Goal: Task Accomplishment & Management: Complete application form

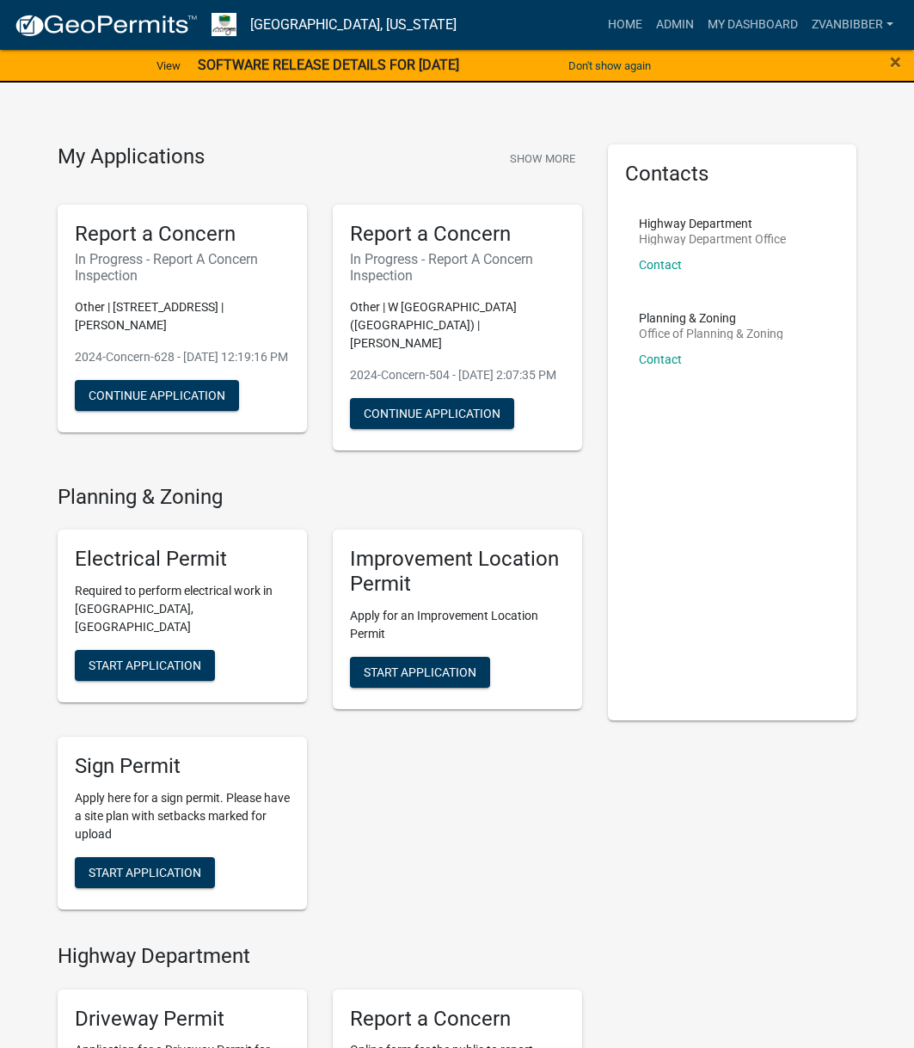
scroll to position [344, 0]
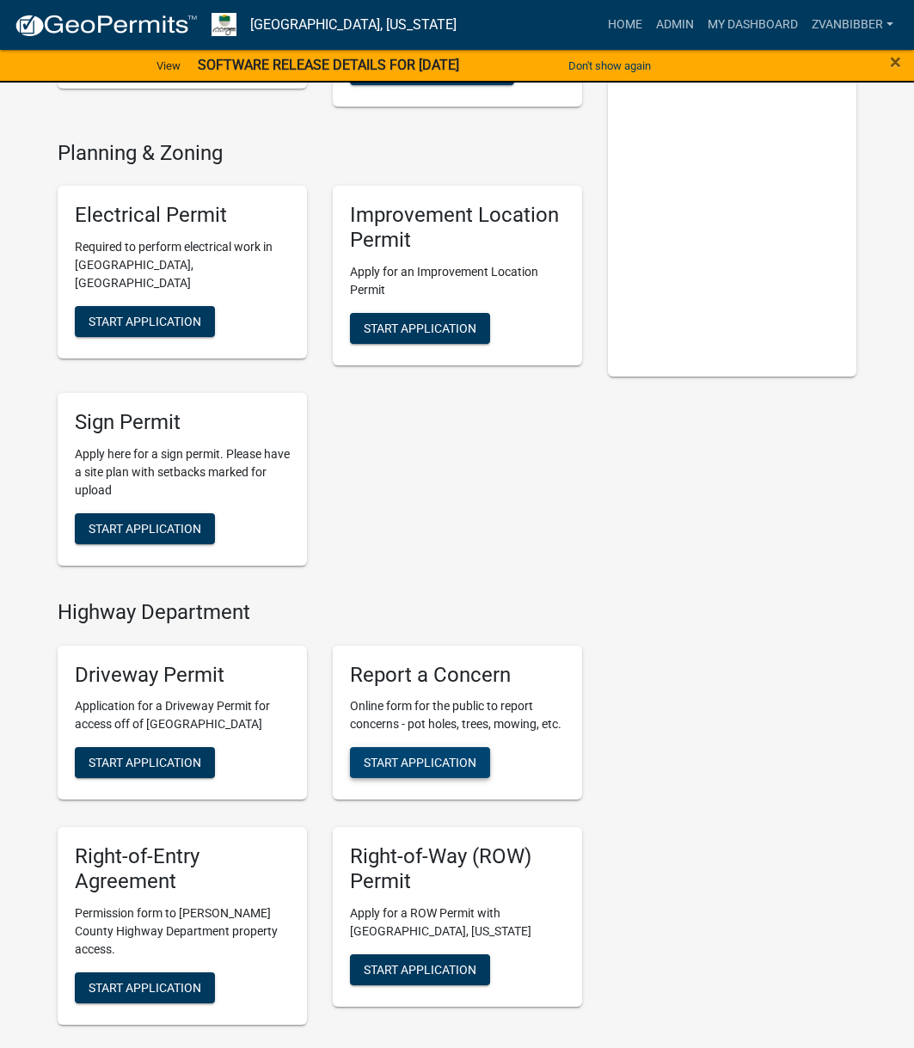
click at [429, 757] on span "Start Application" at bounding box center [420, 763] width 113 height 14
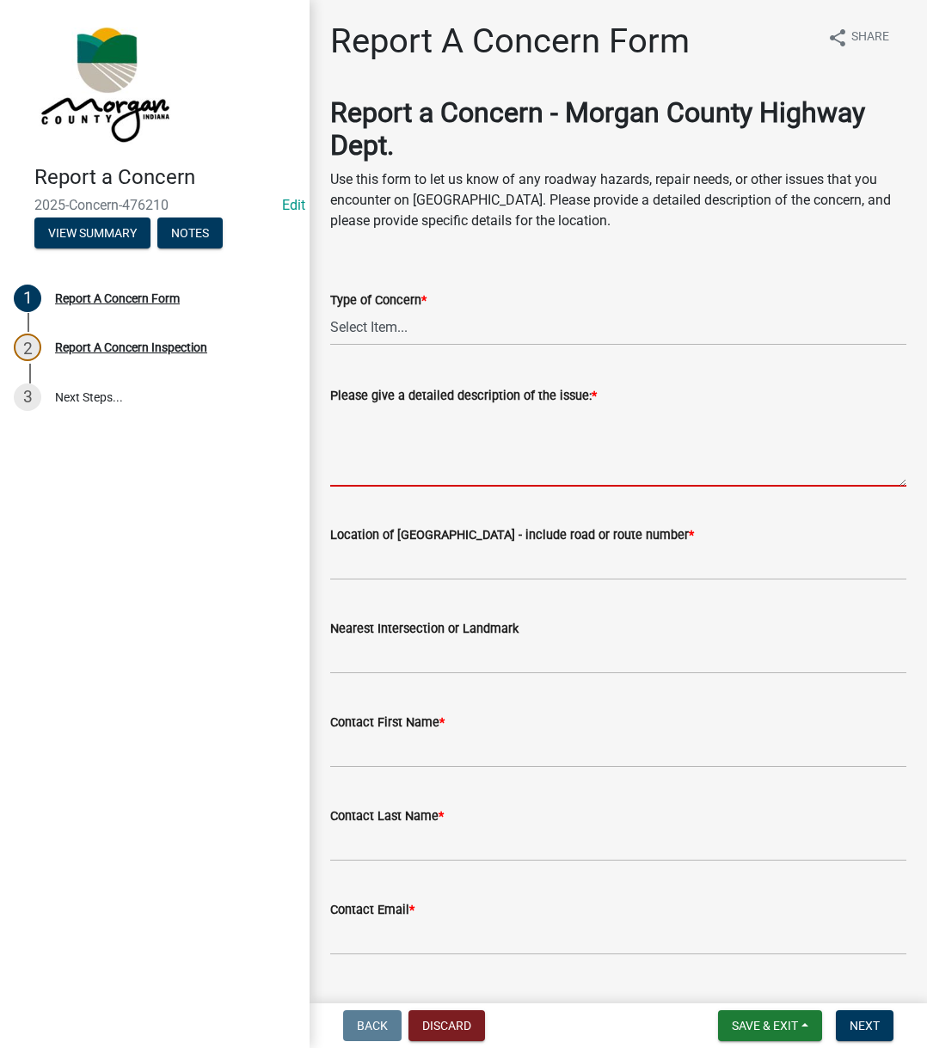
click at [403, 412] on textarea "Please give a detailed description of the issue: *" at bounding box center [618, 446] width 576 height 81
paste textarea "Reported a couch on Grounds Rd that is on the side of the road and partially in…"
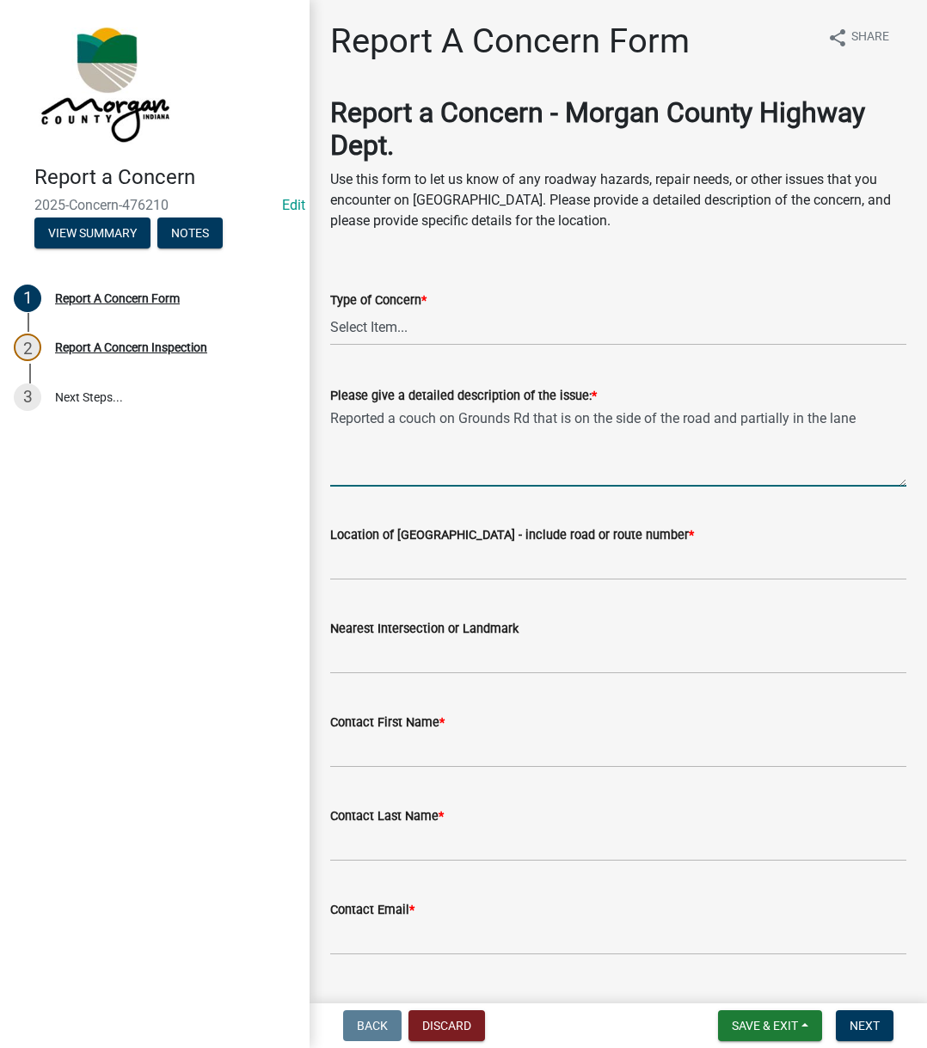
type textarea "Reported a couch on Grounds Rd that is on the side of the road and partially in…"
click at [432, 321] on select "Select Item... Pot Hole Patching Ditch Tree Sign Mowing Culvert Other" at bounding box center [618, 327] width 576 height 35
click at [330, 310] on select "Select Item... Pot Hole Patching Ditch Tree Sign Mowing Culvert Other" at bounding box center [618, 327] width 576 height 35
select select "3582e9dc-d8cd-4526-a2d9-157cc62522fd"
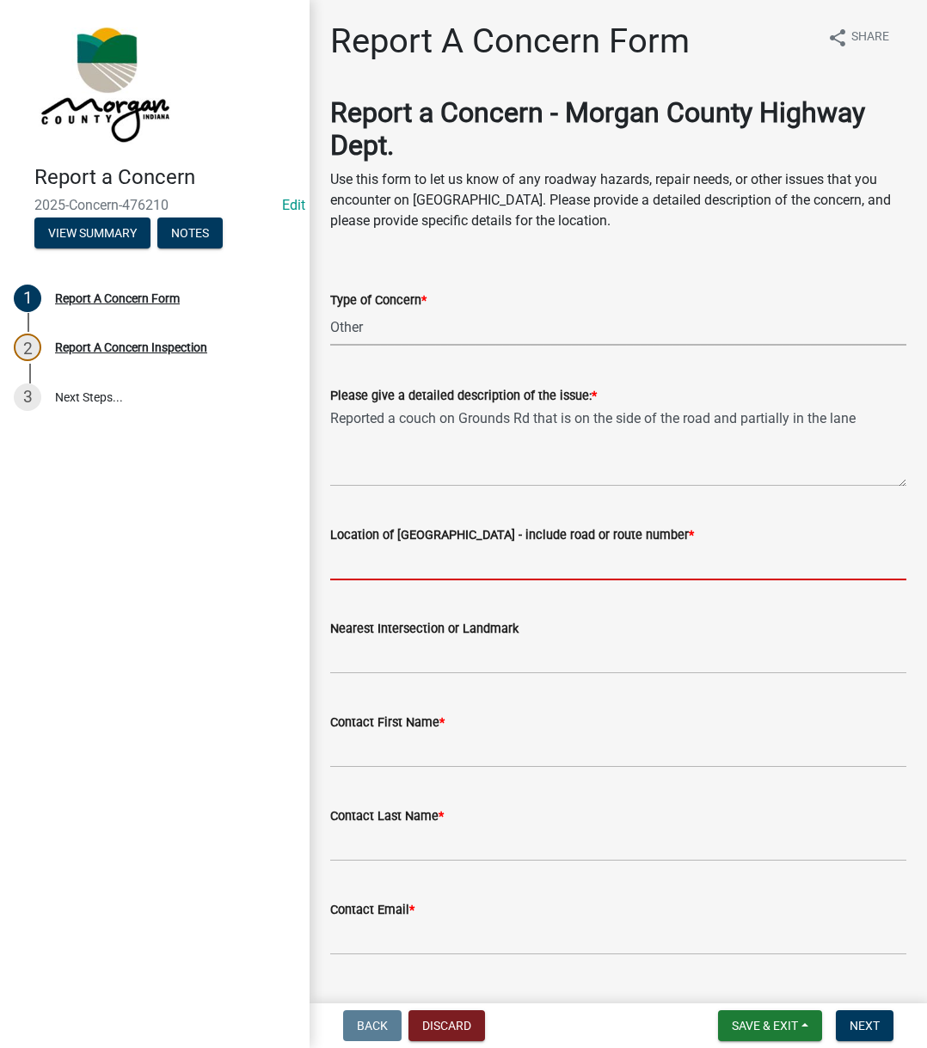
click at [379, 578] on input "Location of [GEOGRAPHIC_DATA] - include road or route number *" at bounding box center [618, 562] width 576 height 35
type input "Grounds Rd"
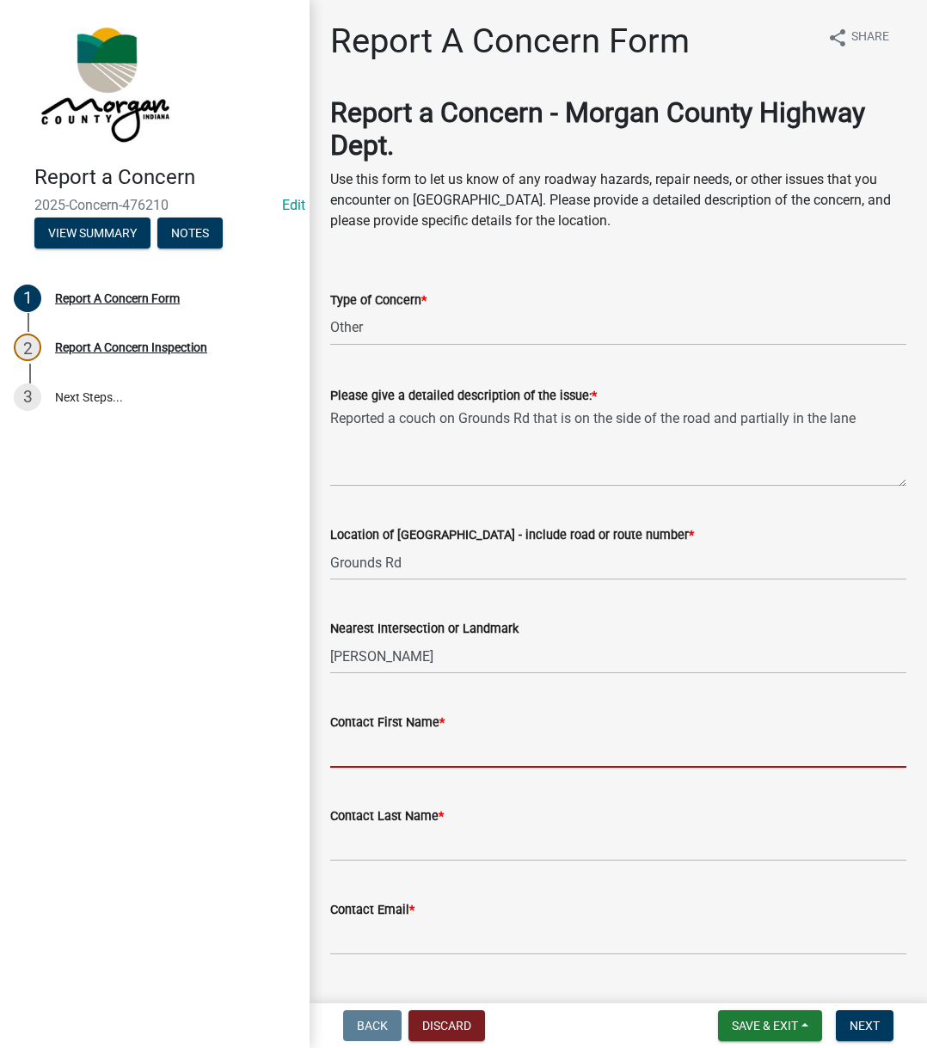
click at [406, 751] on input "Contact First Name *" at bounding box center [618, 749] width 576 height 35
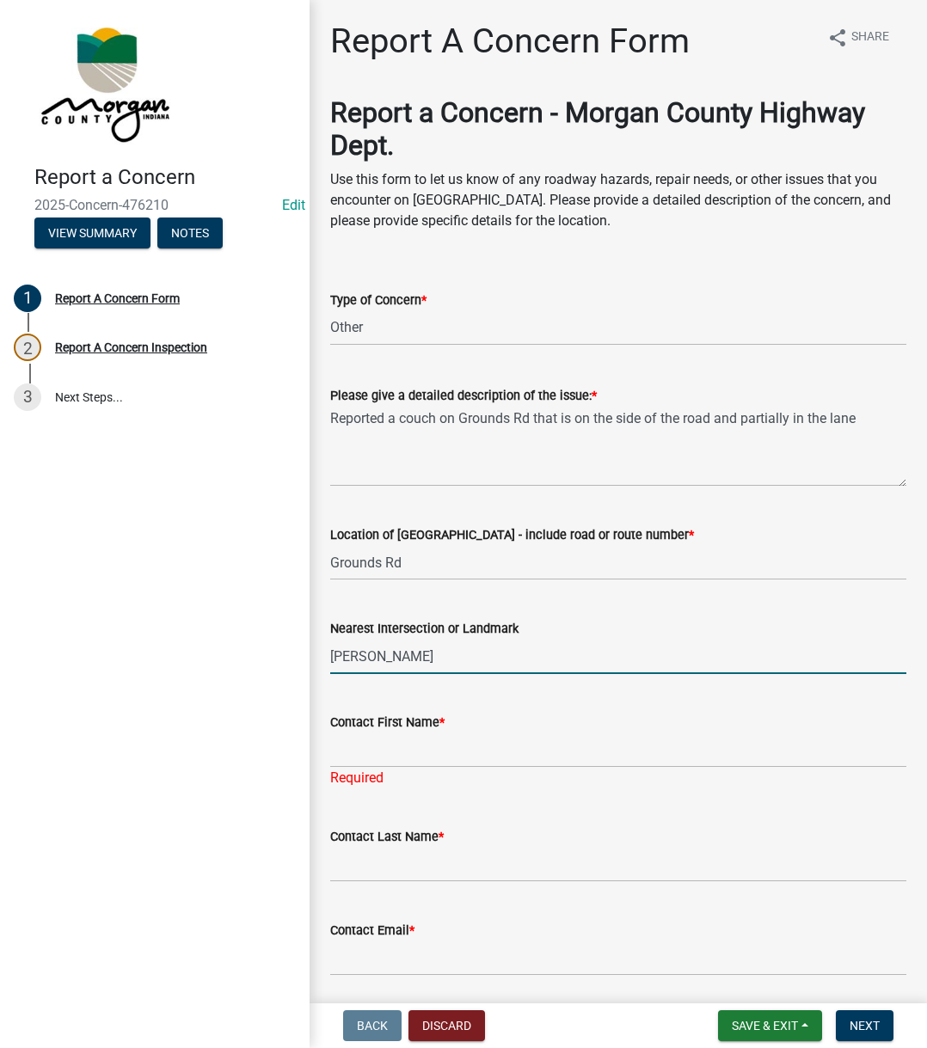
click at [425, 640] on input "[PERSON_NAME]" at bounding box center [618, 656] width 576 height 35
type input "[PERSON_NAME]"
click at [380, 737] on input "Contact First Name *" at bounding box center [618, 749] width 576 height 35
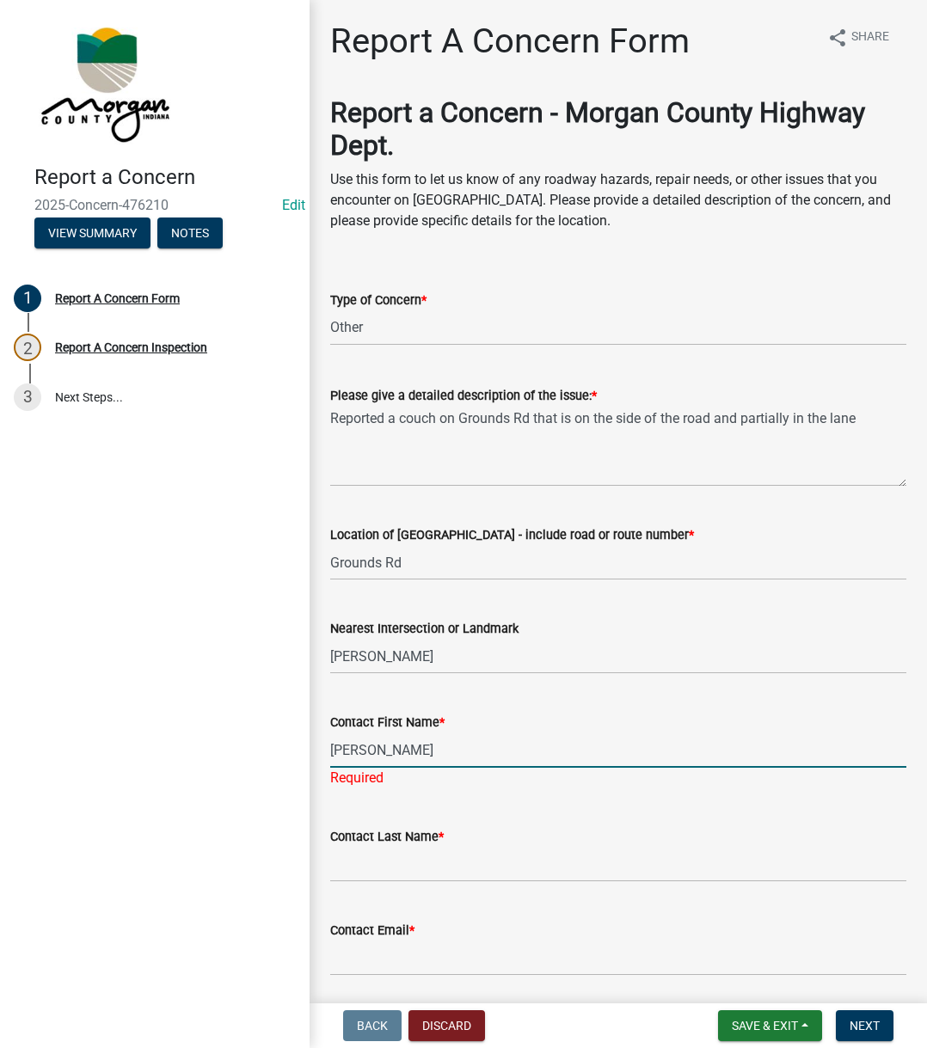
type input "[PERSON_NAME]"
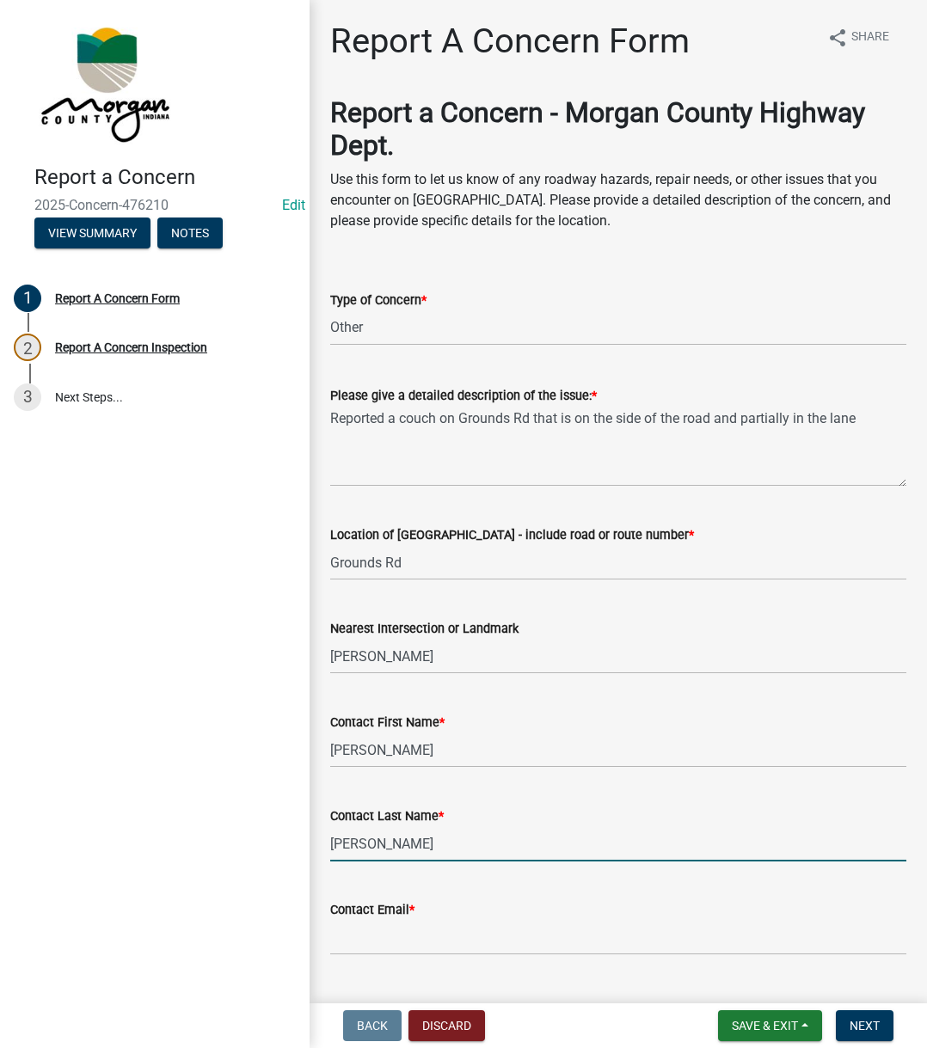
type input "[PERSON_NAME]"
type input "[EMAIL_ADDRESS][DOMAIN_NAME]"
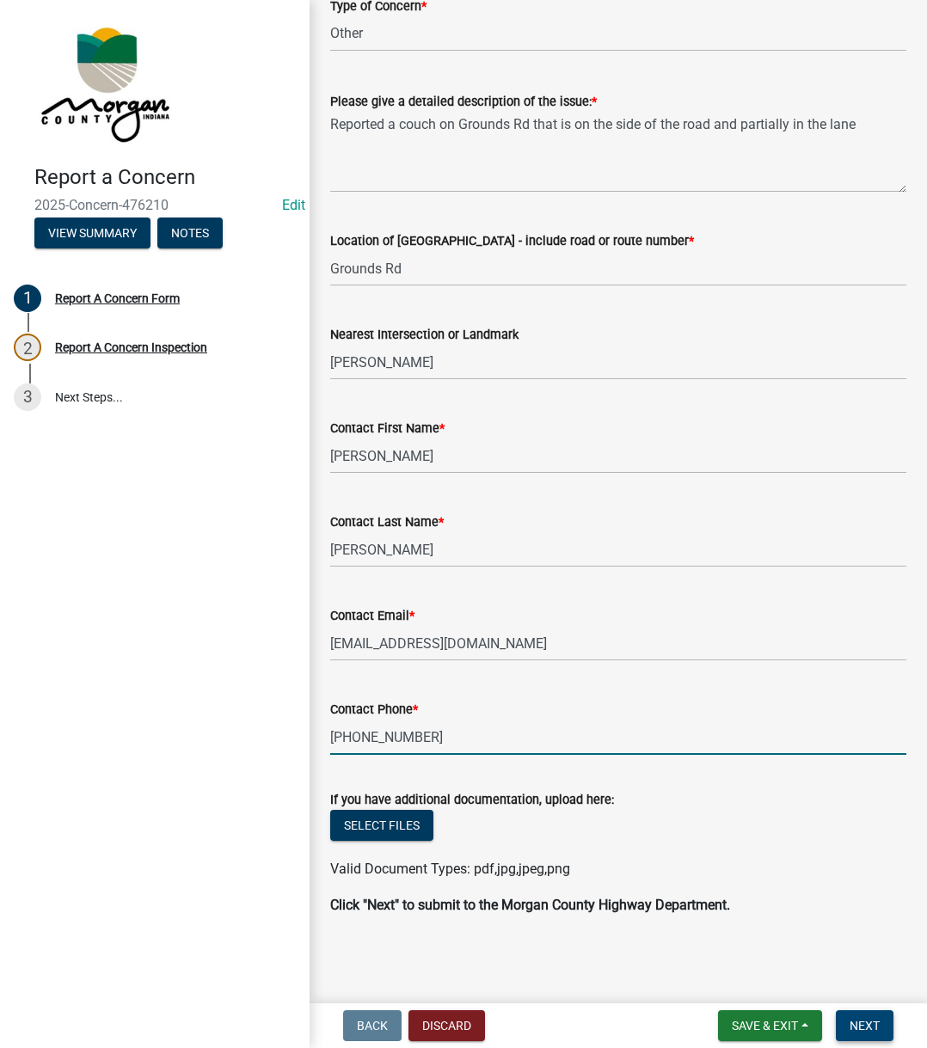
type input "[PHONE_NUMBER]"
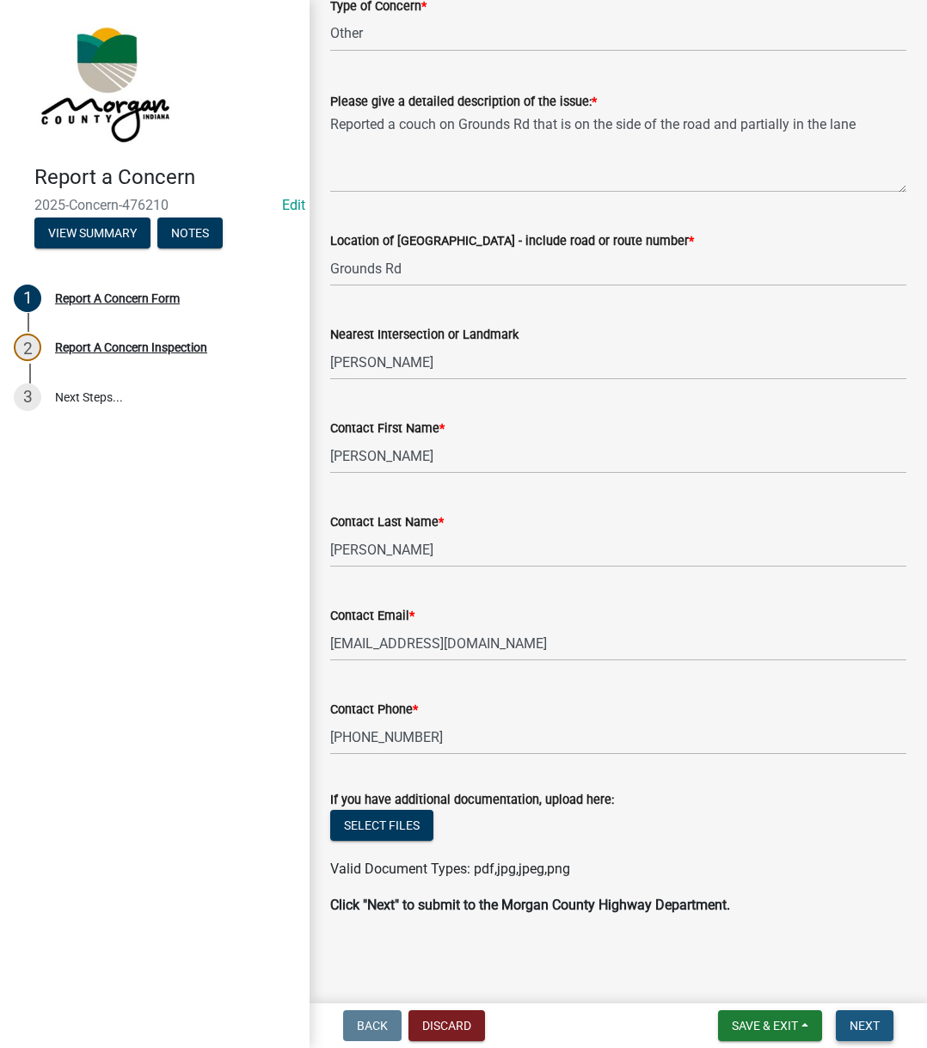
click at [873, 1016] on button "Next" at bounding box center [865, 1025] width 58 height 31
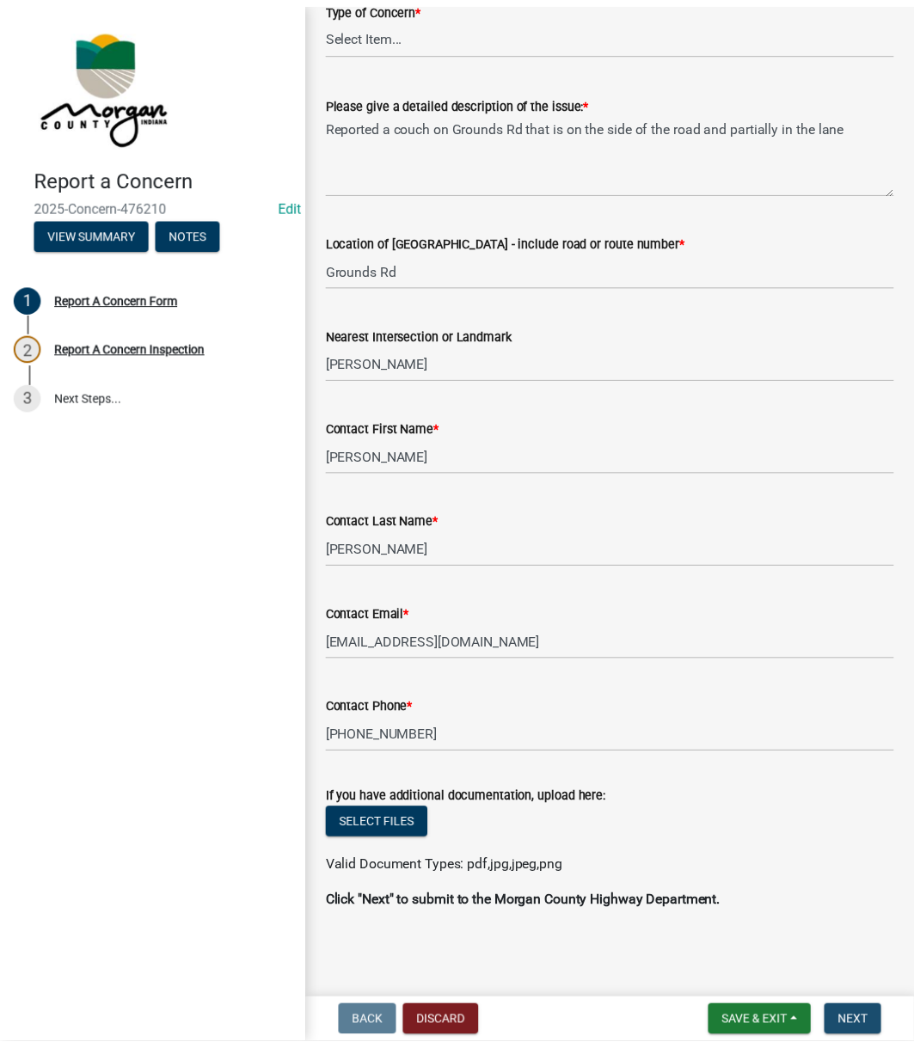
scroll to position [0, 0]
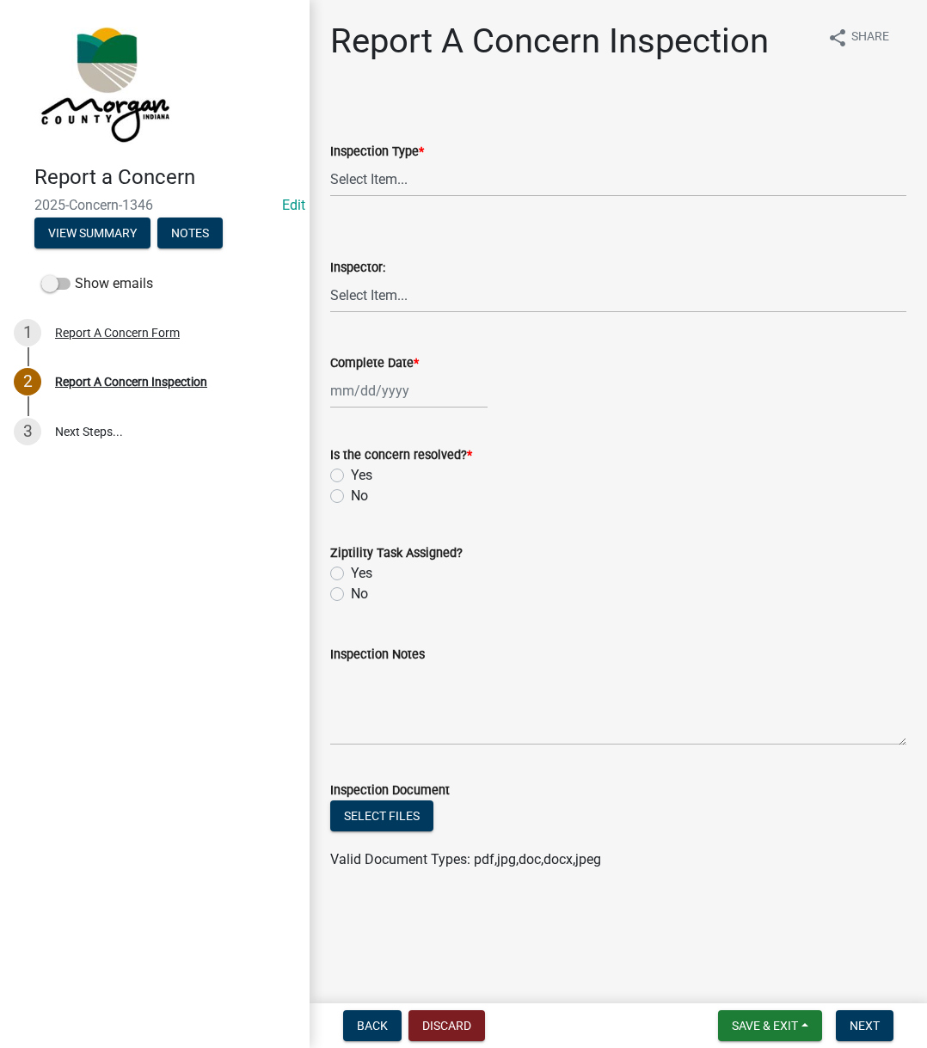
click at [507, 161] on div "Inspection Type *" at bounding box center [618, 151] width 576 height 21
click at [480, 176] on select "Select Item... Pot Hole Patching Ditch Tree Sign Mowing Culvert Other" at bounding box center [618, 179] width 576 height 35
click at [330, 162] on select "Select Item... Pot Hole Patching Ditch Tree Sign Mowing Culvert Other" at bounding box center [618, 179] width 576 height 35
select select "3582e9dc-d8cd-4526-a2d9-157cc62522fd"
click at [407, 307] on select "Select Item... [PERSON_NAME] [PERSON_NAME] [PERSON_NAME] [PERSON_NAME] [PERSON_…" at bounding box center [618, 295] width 576 height 35
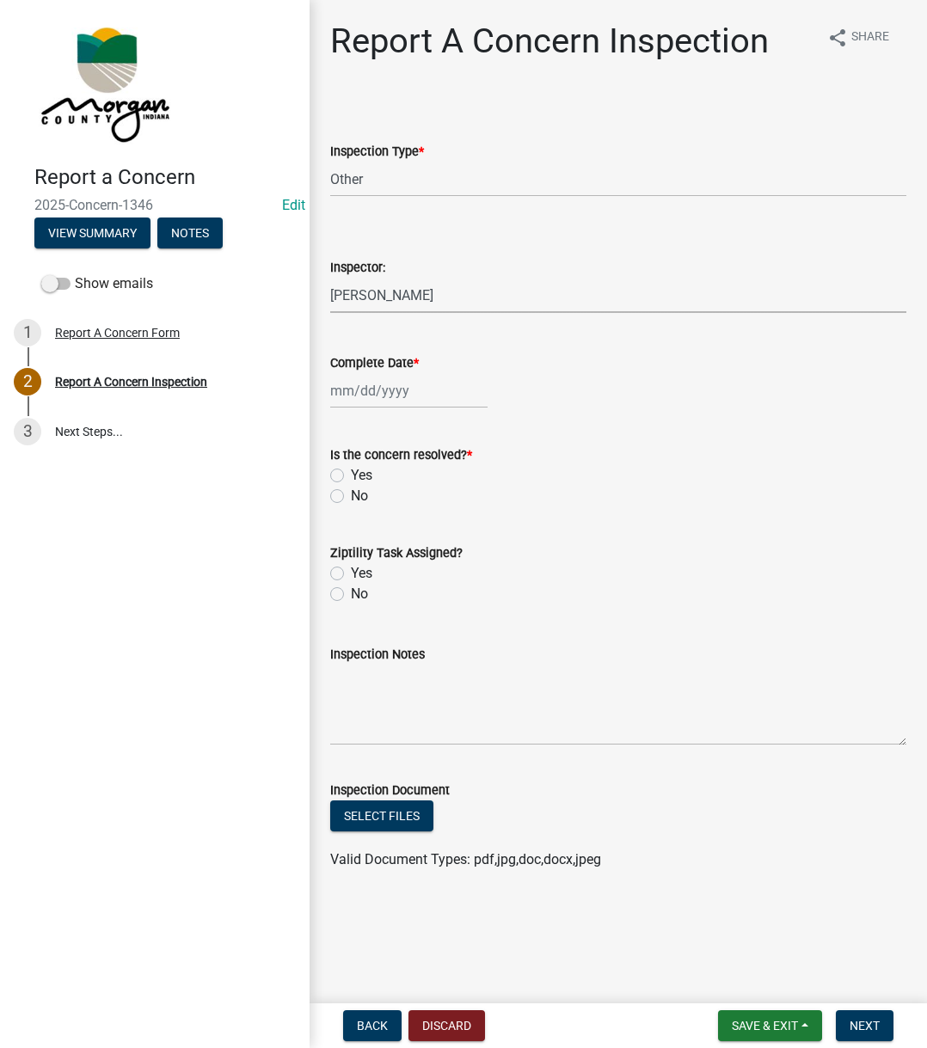
click at [330, 278] on select "Select Item... [PERSON_NAME] [PERSON_NAME] [PERSON_NAME] [PERSON_NAME] [PERSON_…" at bounding box center [618, 295] width 576 height 35
select select "742eb044-fc58-4034-b35e-1550e746fcda"
click at [363, 385] on div at bounding box center [408, 390] width 157 height 35
select select "9"
select select "2025"
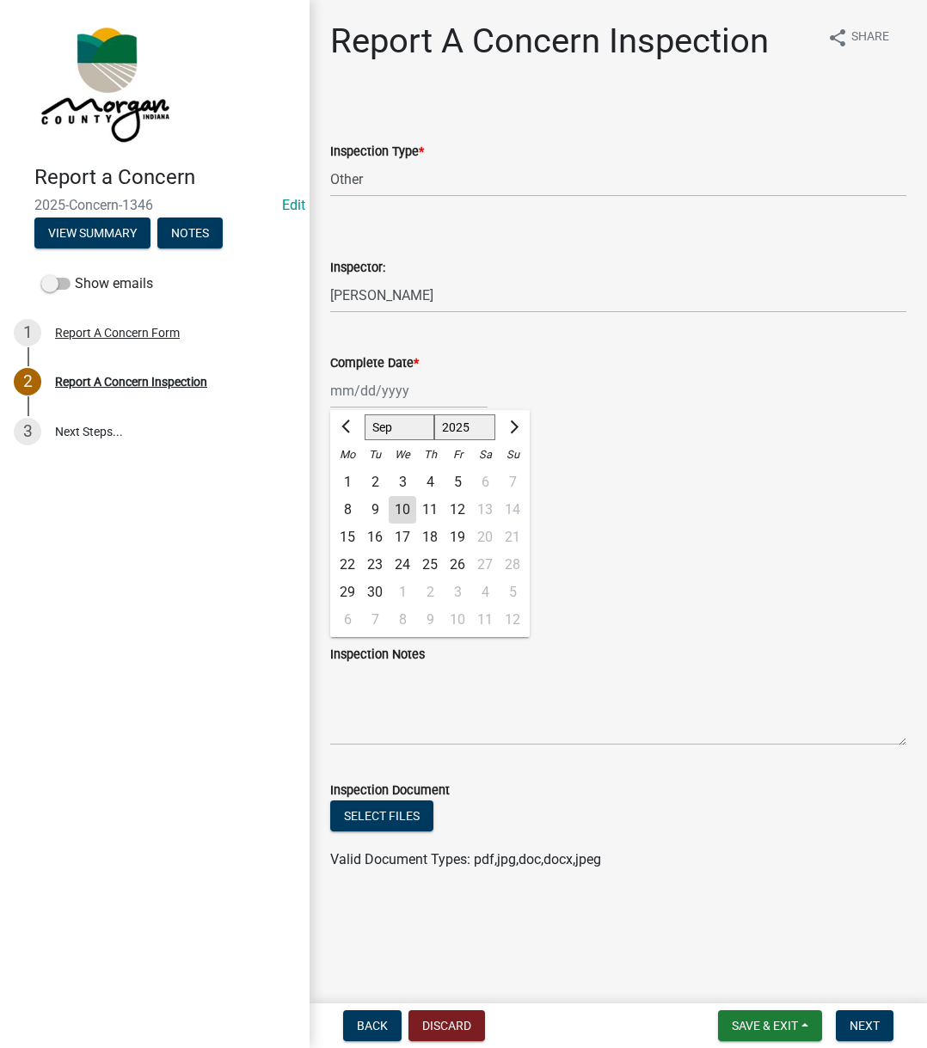
click at [399, 511] on div "10" at bounding box center [403, 510] width 28 height 28
type input "[DATE]"
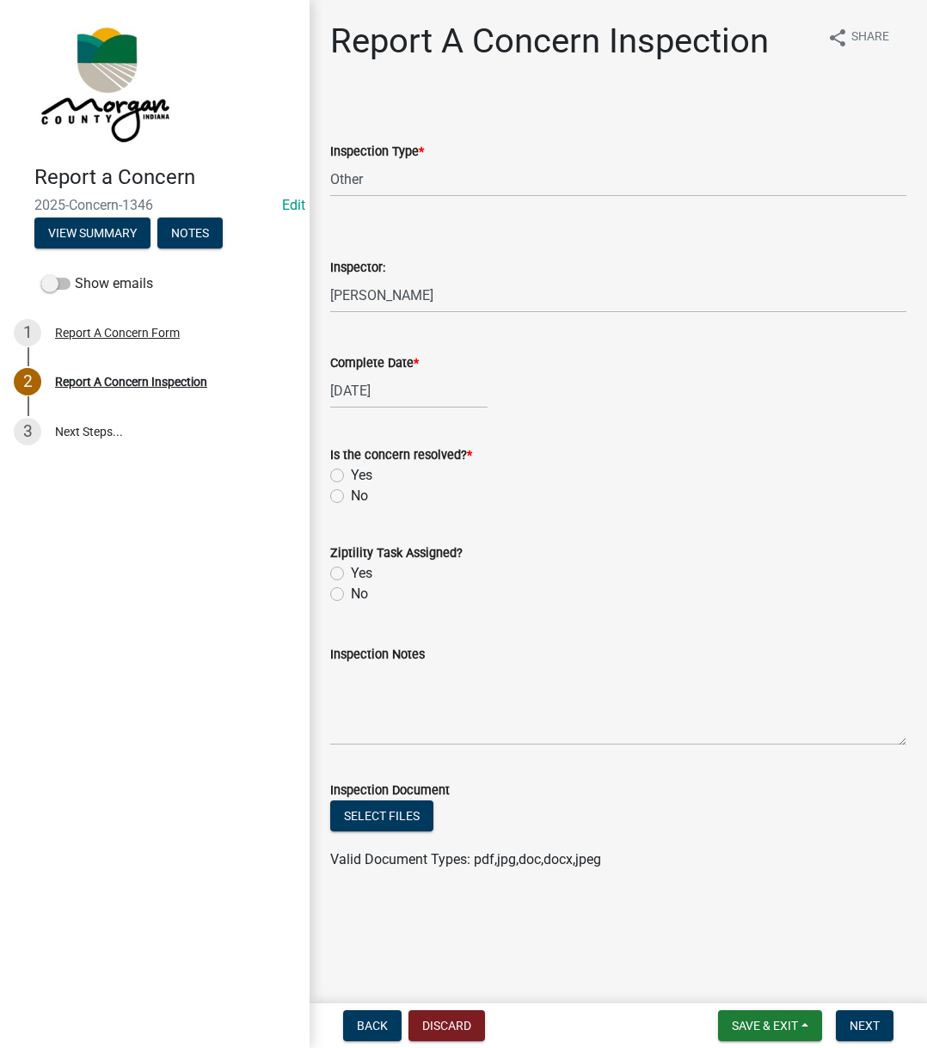
click at [351, 475] on label "Yes" at bounding box center [361, 475] width 21 height 21
click at [351, 475] on input "Yes" at bounding box center [356, 470] width 11 height 11
radio input "true"
click at [351, 567] on label "Yes" at bounding box center [361, 573] width 21 height 21
click at [351, 567] on input "Yes" at bounding box center [356, 568] width 11 height 11
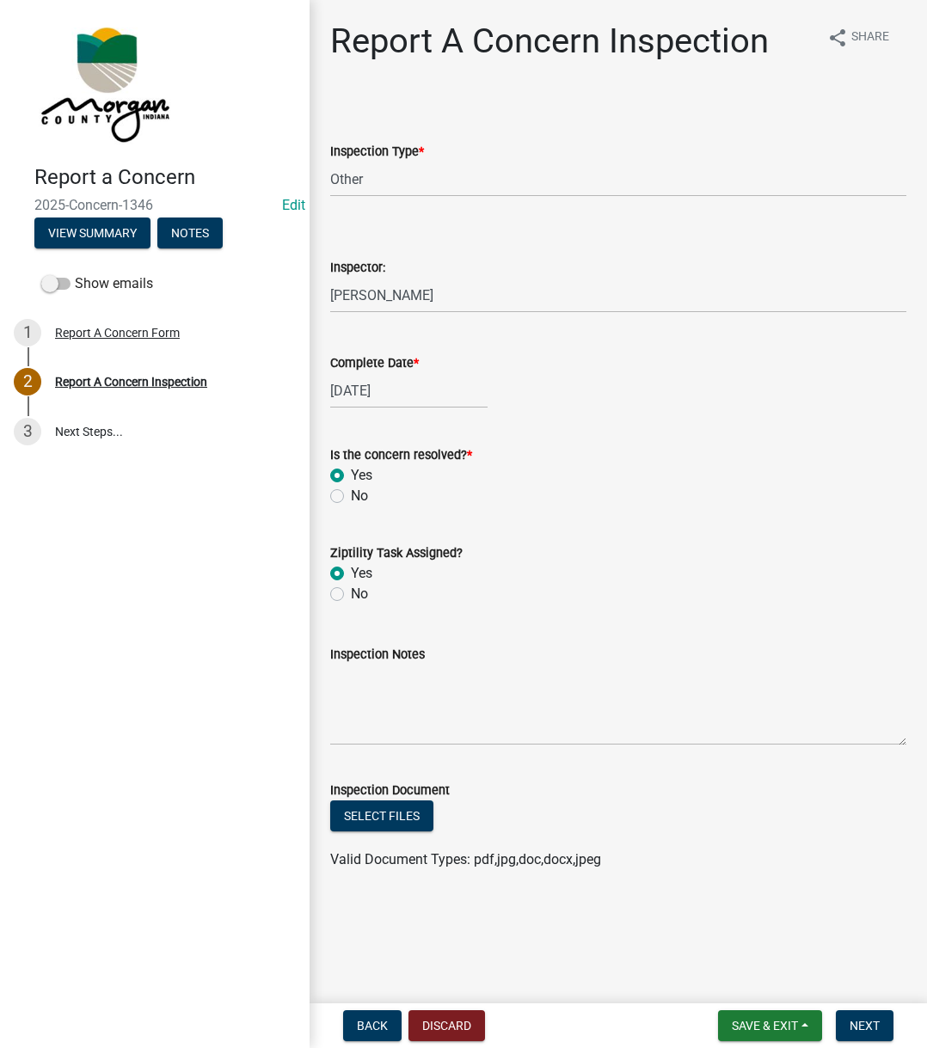
radio input "true"
click at [379, 694] on textarea "Inspection Notes" at bounding box center [618, 705] width 576 height 81
type textarea "Sent to D2"
click at [864, 1029] on span "Next" at bounding box center [864, 1026] width 30 height 14
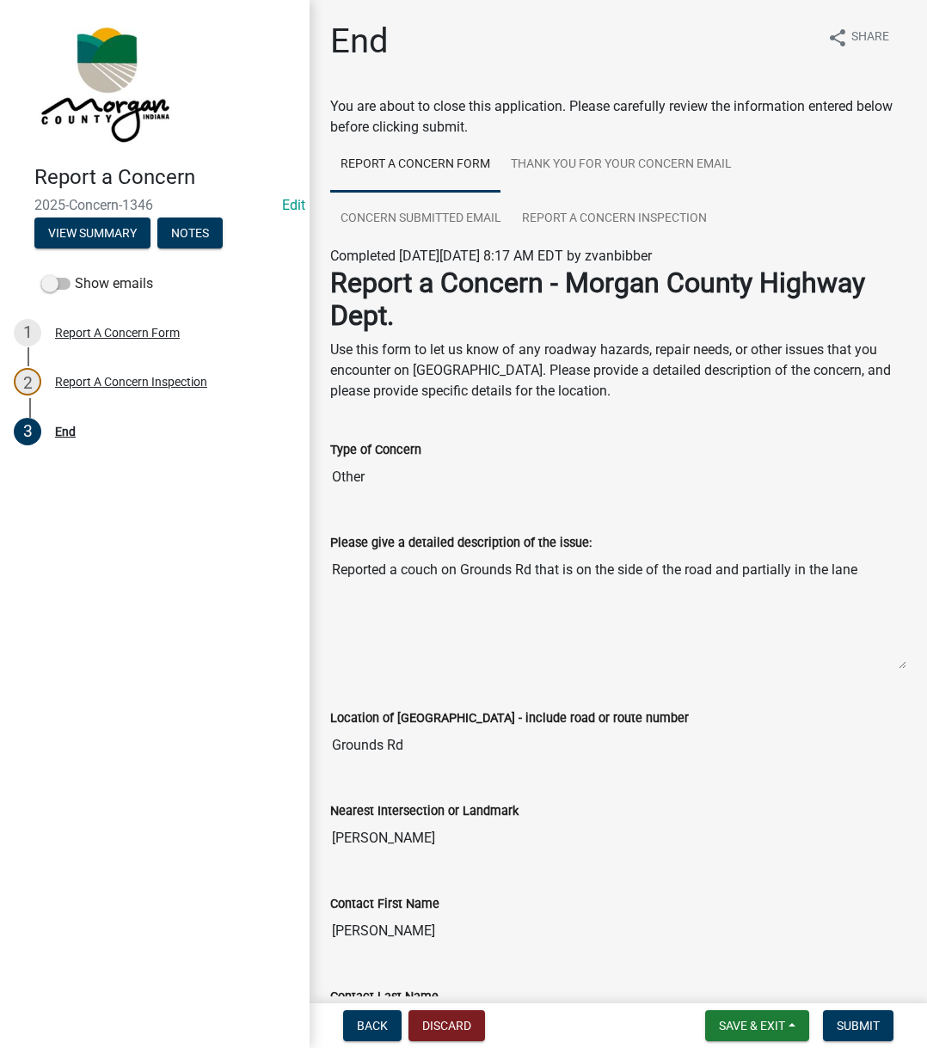
click at [852, 1042] on nav "Back Discard Save & Exit Save Save & Exit Submit" at bounding box center [617, 1025] width 617 height 45
click at [856, 1030] on span "Submit" at bounding box center [857, 1026] width 43 height 14
